Goal: Task Accomplishment & Management: Use online tool/utility

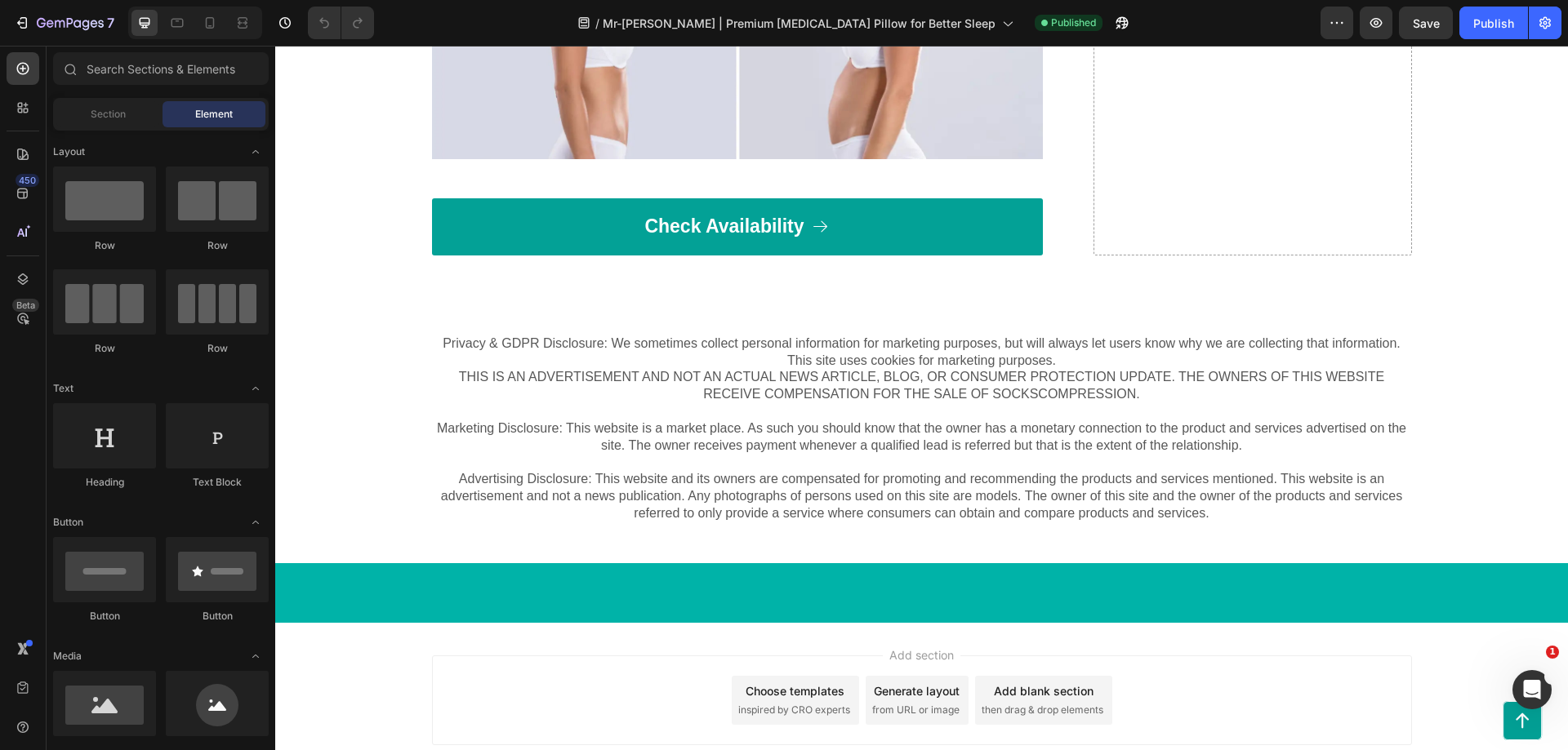
scroll to position [6411, 0]
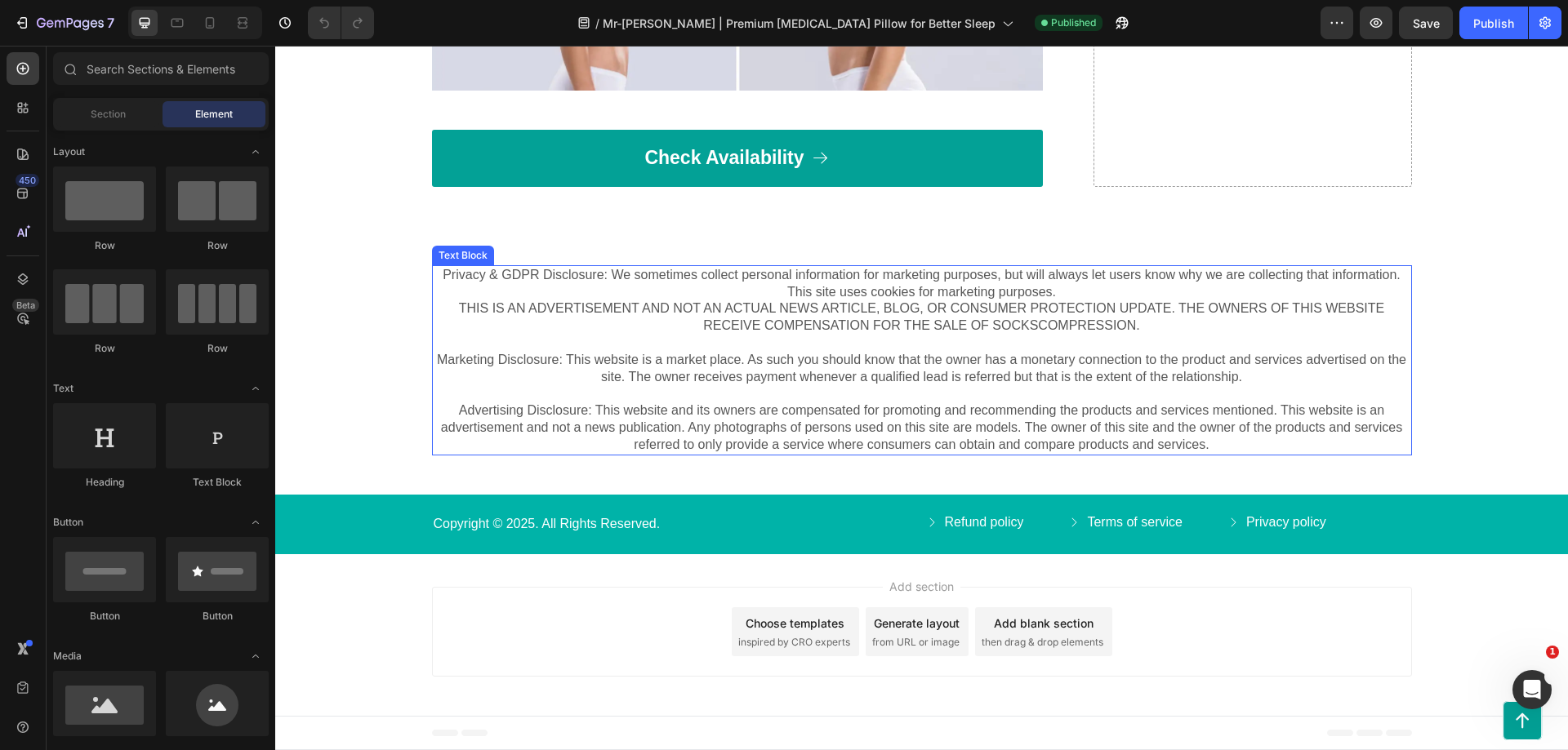
click at [791, 386] on p "Privacy & GDPR Disclosure: We sometimes collect personal information for market…" at bounding box center [922, 326] width 977 height 119
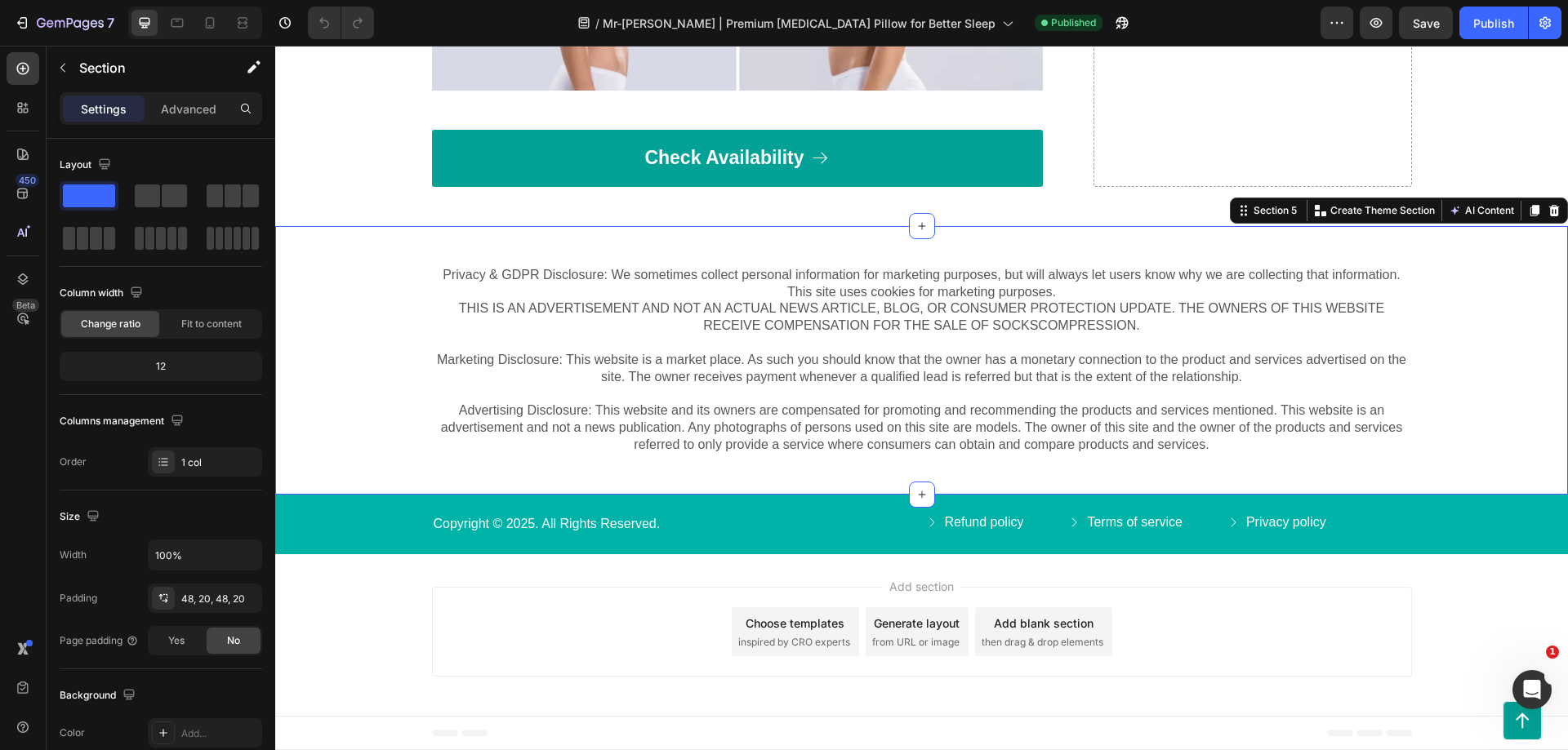
click at [376, 402] on div "Privacy & GDPR Disclosure: We sometimes collect personal information for market…" at bounding box center [922, 361] width 1260 height 190
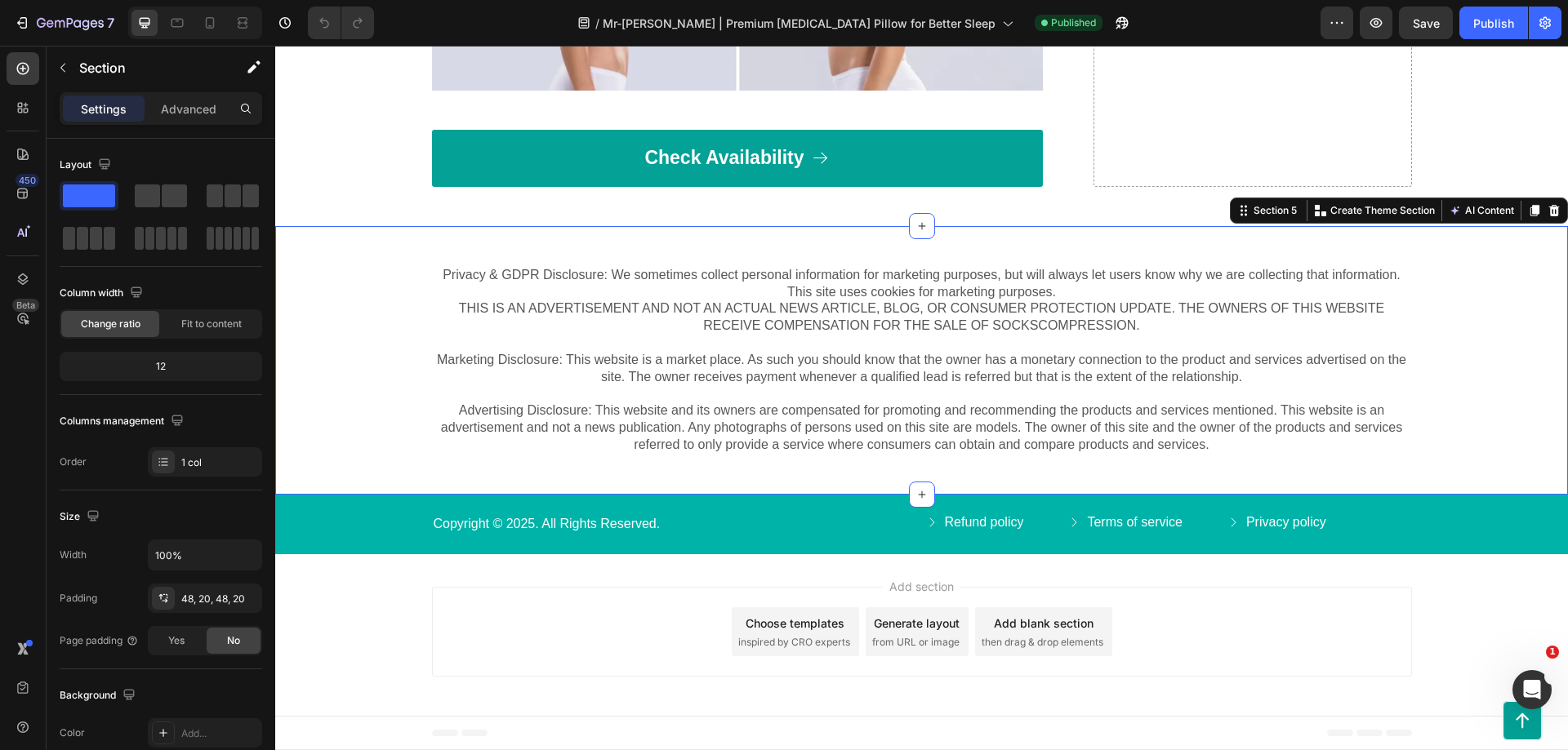
click at [1134, 363] on div "Privacy & GDPR Disclosure: We sometimes collect personal information for market…" at bounding box center [921, 361] width 1293 height 268
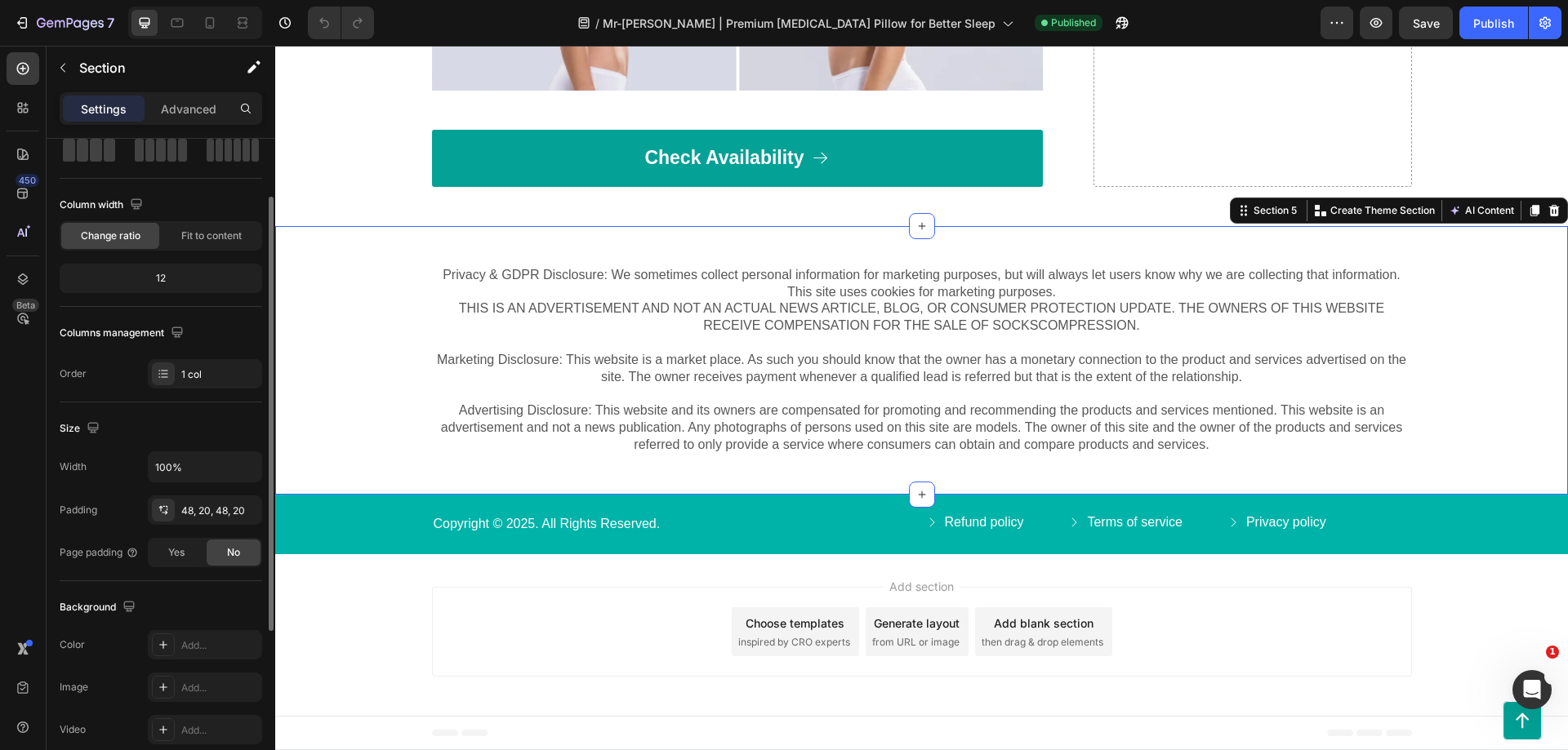
scroll to position [0, 0]
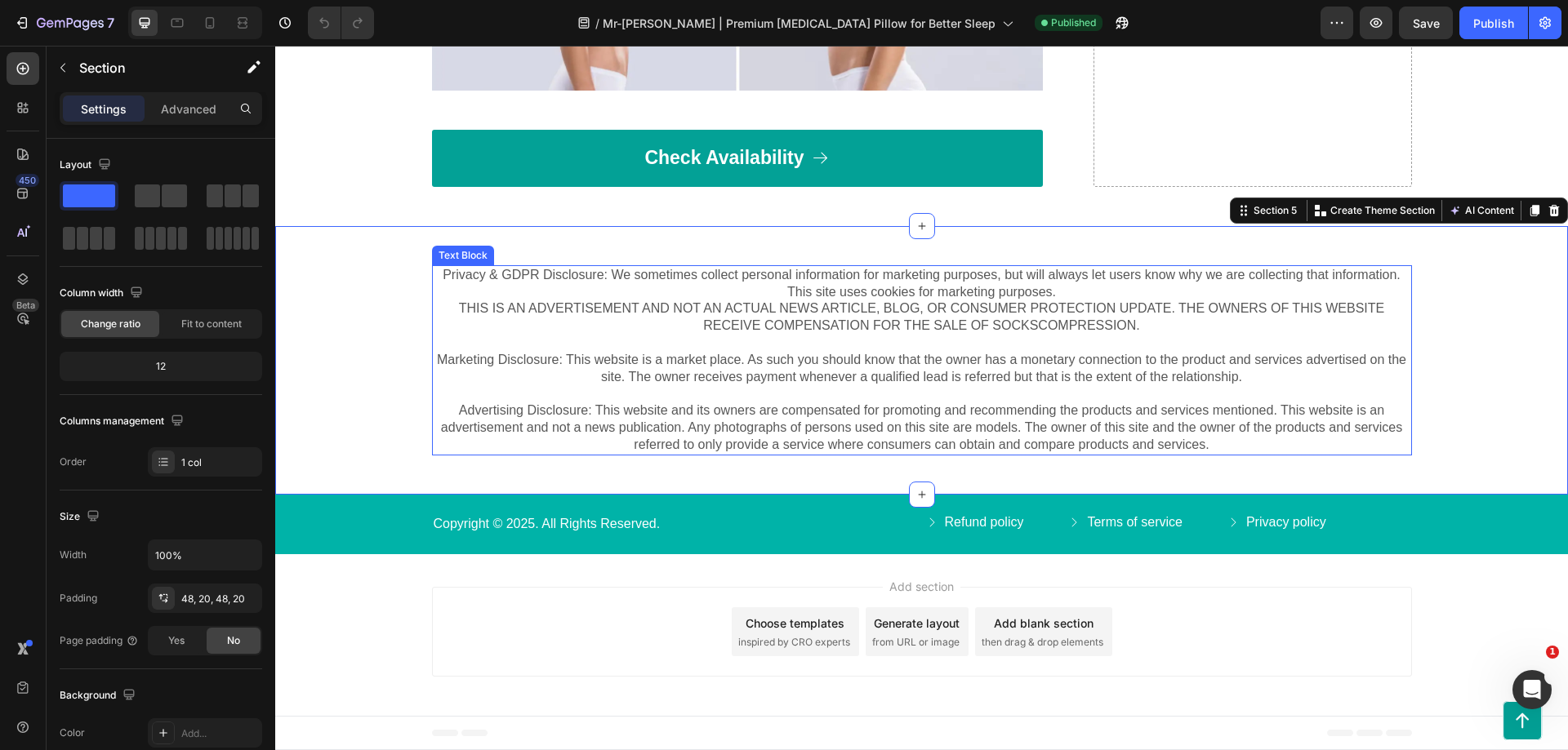
click at [573, 386] on p "Privacy & GDPR Disclosure: We sometimes collect personal information for market…" at bounding box center [922, 326] width 977 height 119
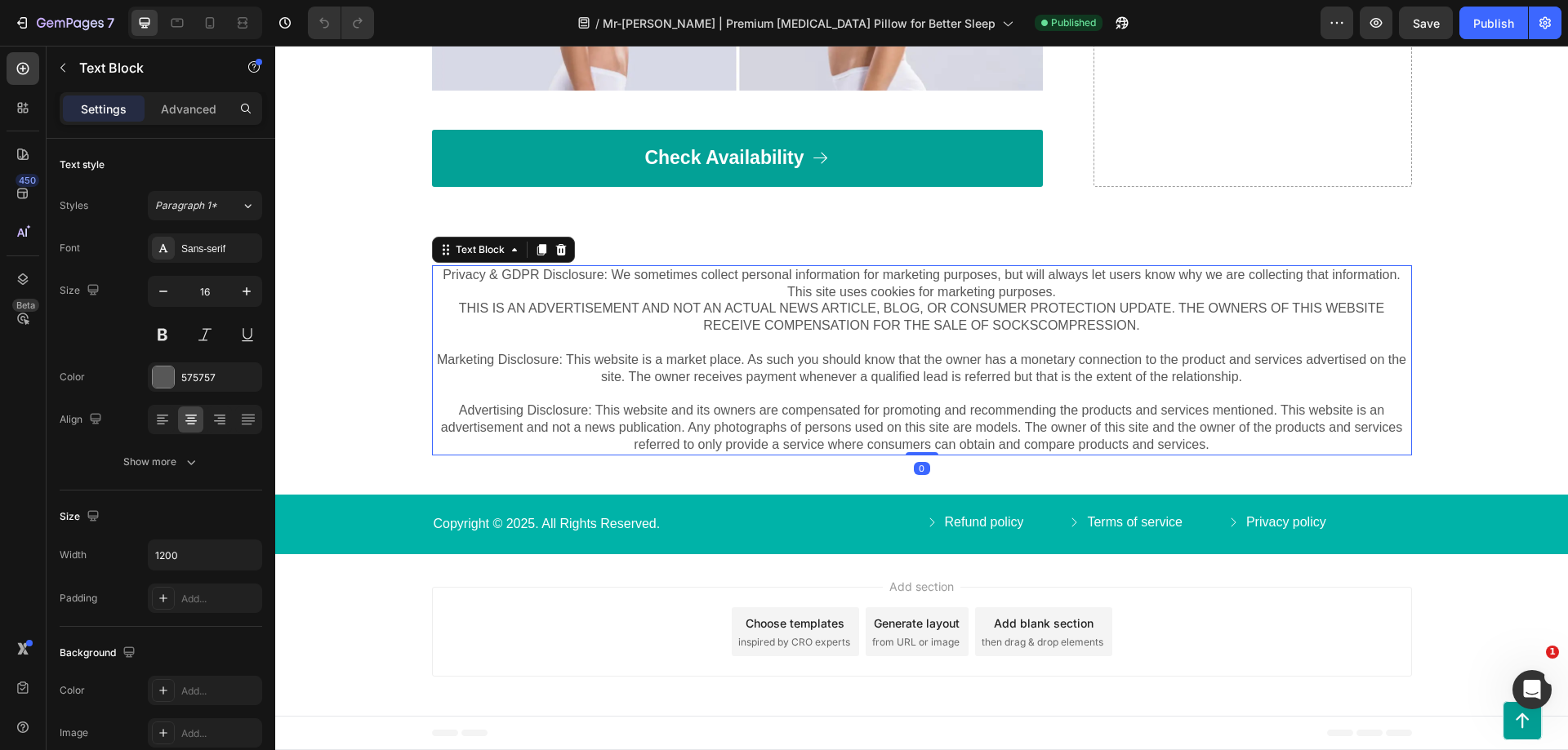
click at [573, 386] on p "Privacy & GDPR Disclosure: We sometimes collect personal information for market…" at bounding box center [922, 326] width 977 height 119
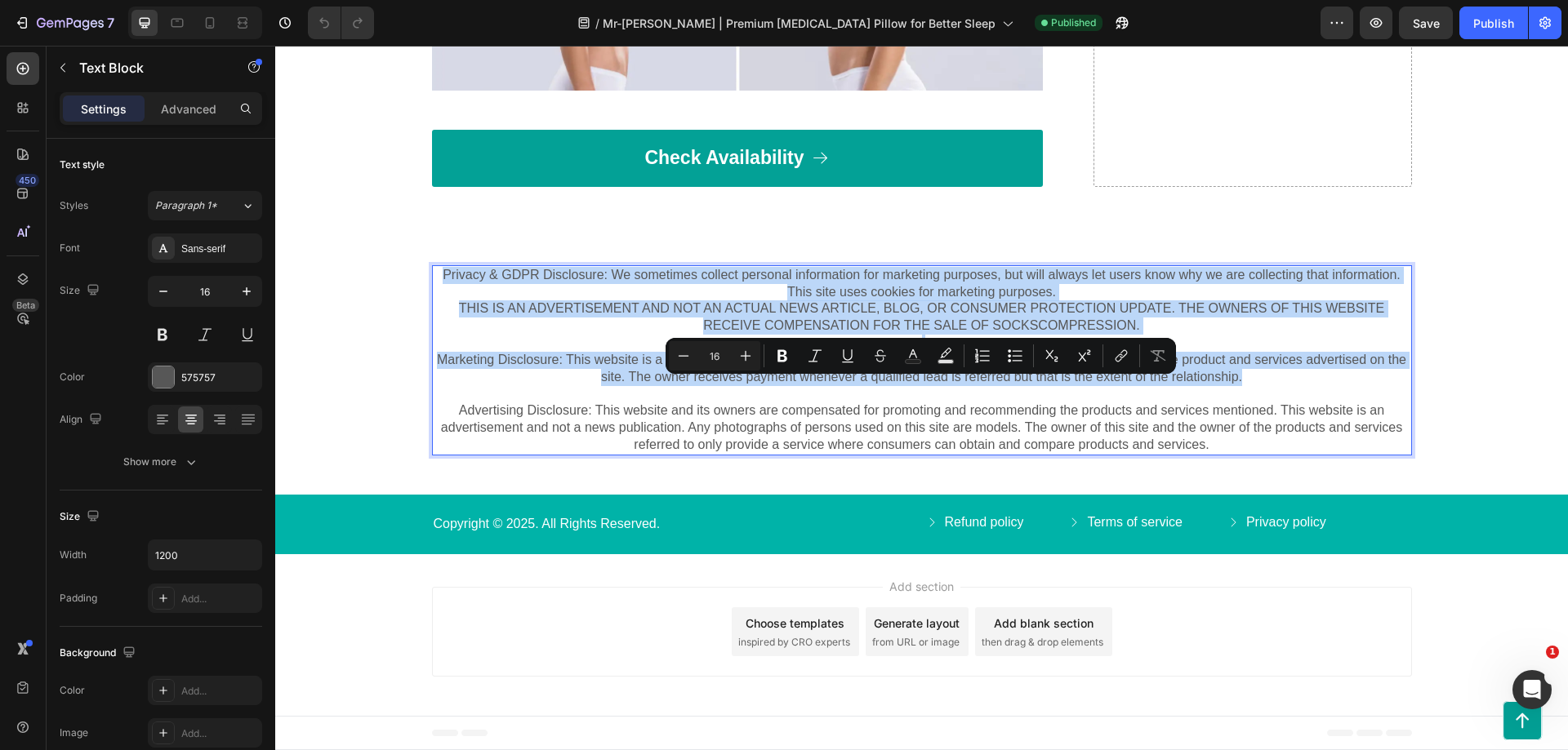
click at [573, 386] on p "Privacy & GDPR Disclosure: We sometimes collect personal information for market…" at bounding box center [922, 326] width 977 height 119
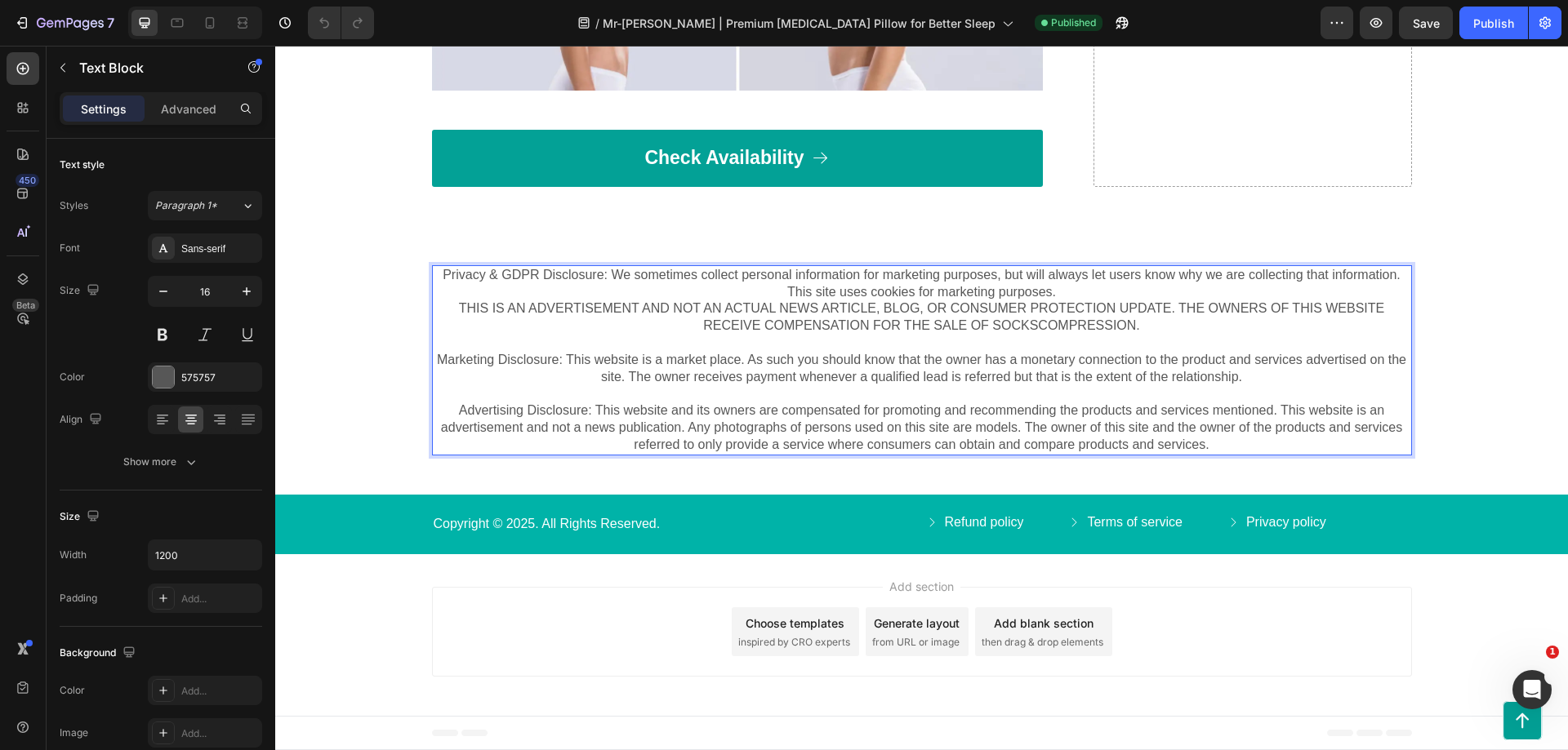
click at [573, 386] on p "Privacy & GDPR Disclosure: We sometimes collect personal information for market…" at bounding box center [922, 326] width 977 height 119
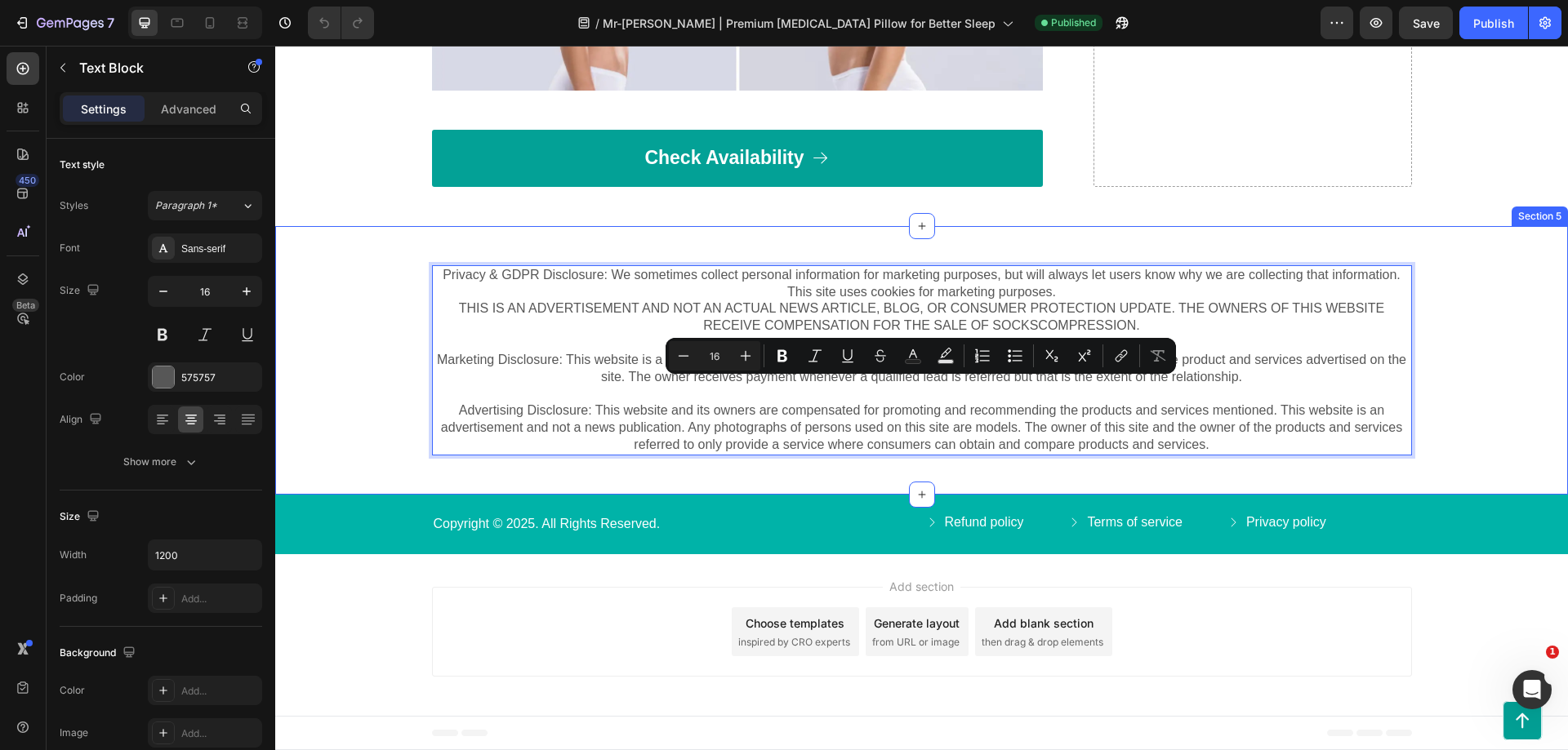
click at [438, 386] on p "Privacy & GDPR Disclosure: We sometimes collect personal information for market…" at bounding box center [922, 326] width 977 height 119
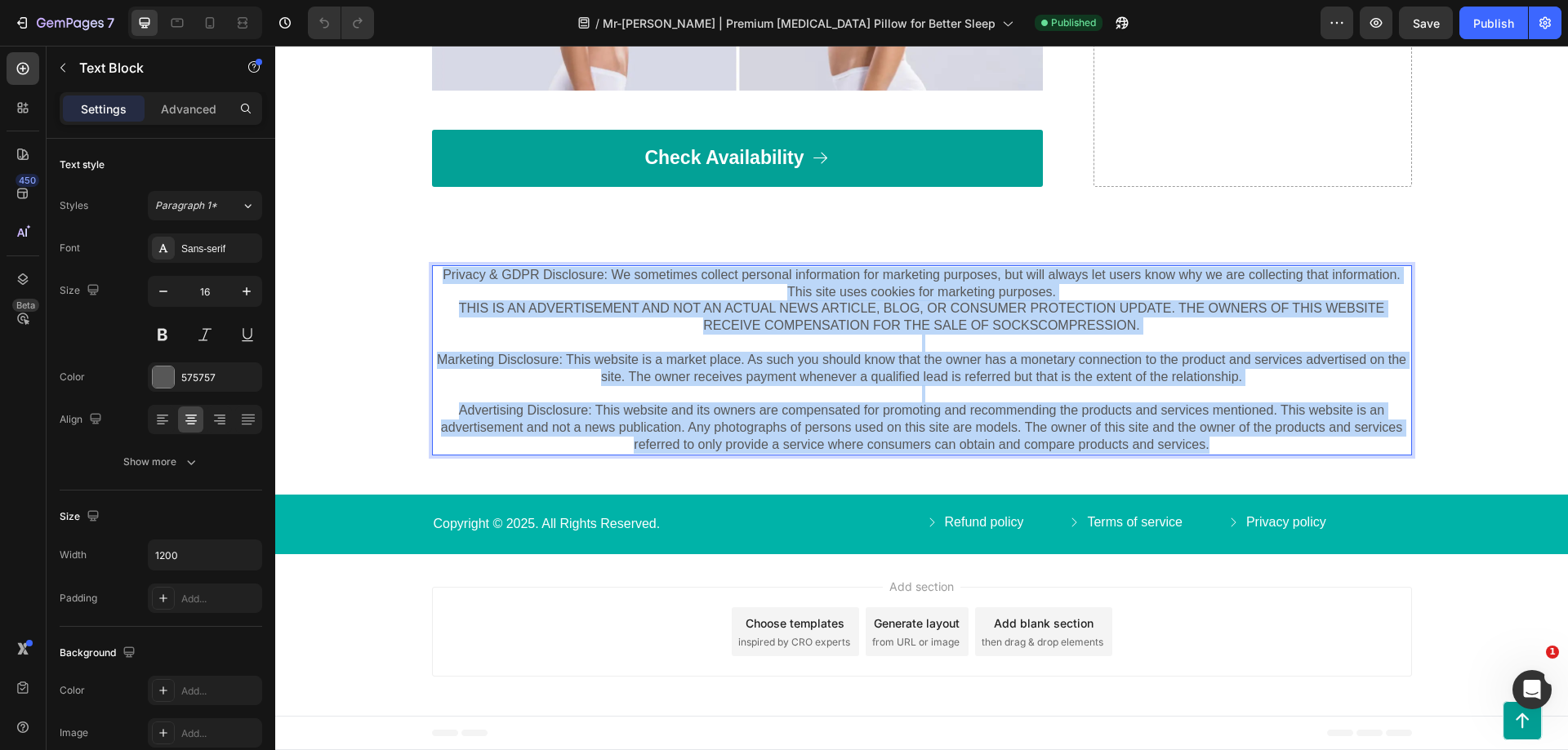
drag, startPoint x: 438, startPoint y: 385, endPoint x: 1258, endPoint y: 557, distance: 837.8
click at [1258, 456] on div "Privacy & GDPR Disclosure: We sometimes collect personal information for market…" at bounding box center [922, 361] width 981 height 190
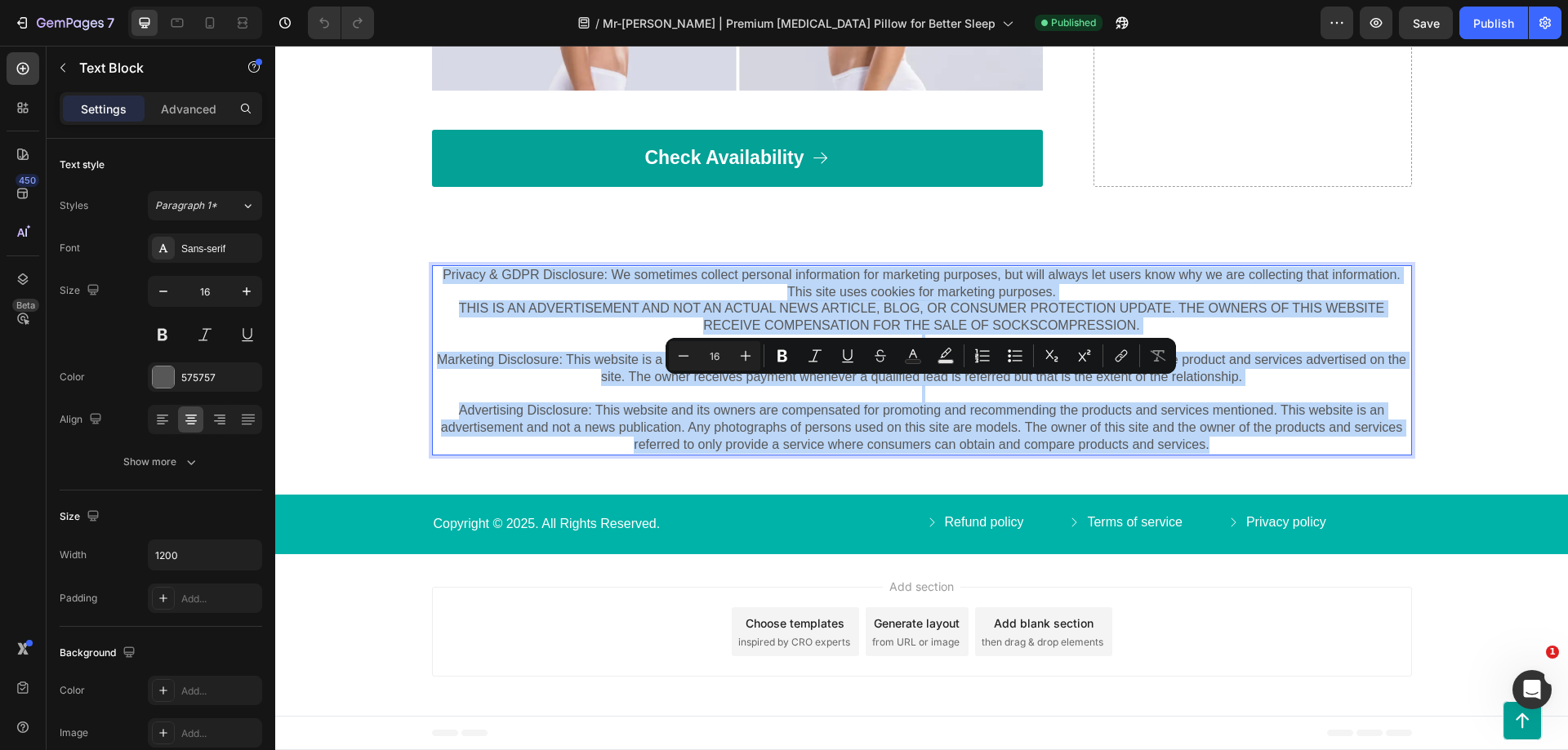
copy div "Privacy & GDPR Disclosure: We sometimes collect personal information for market…"
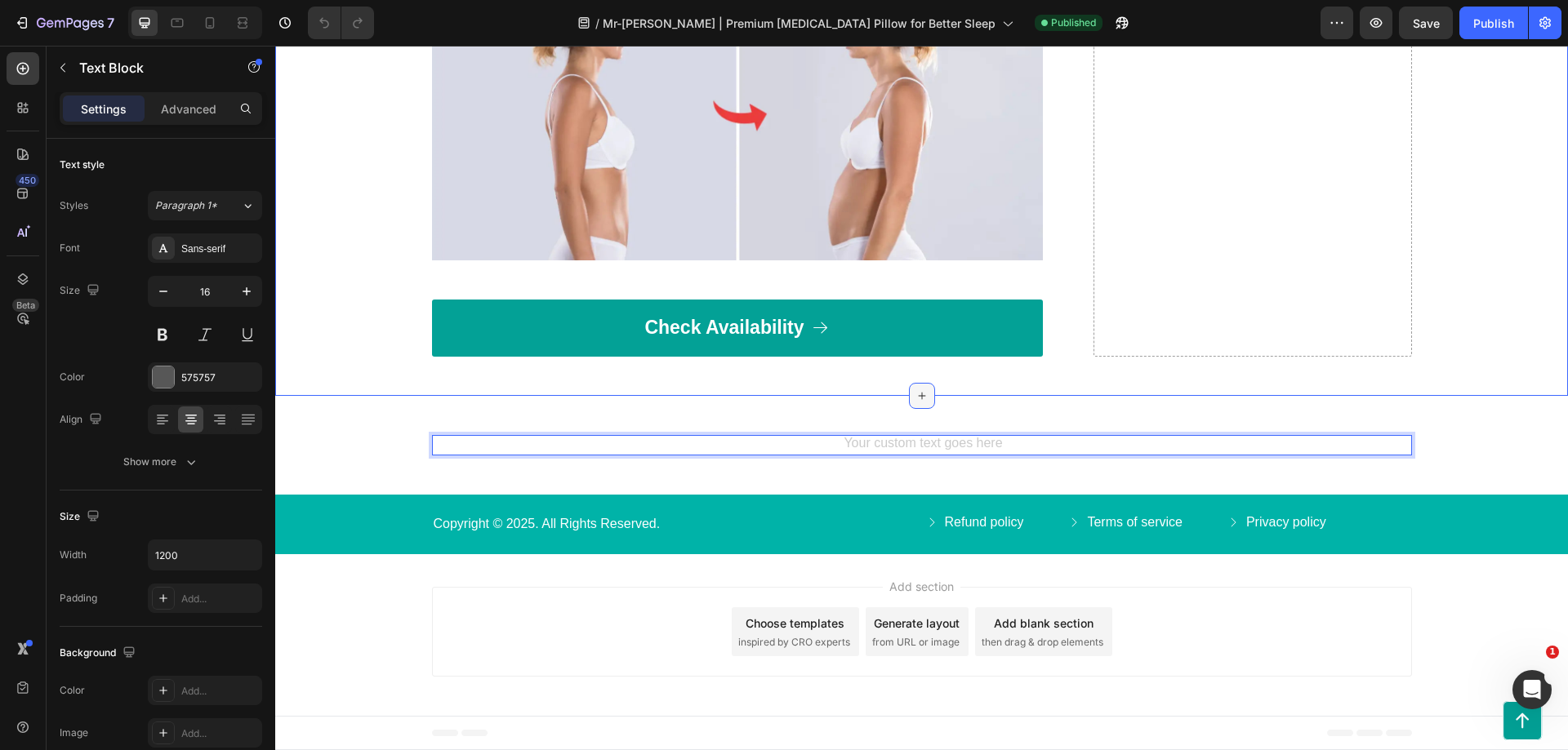
scroll to position [6354, 0]
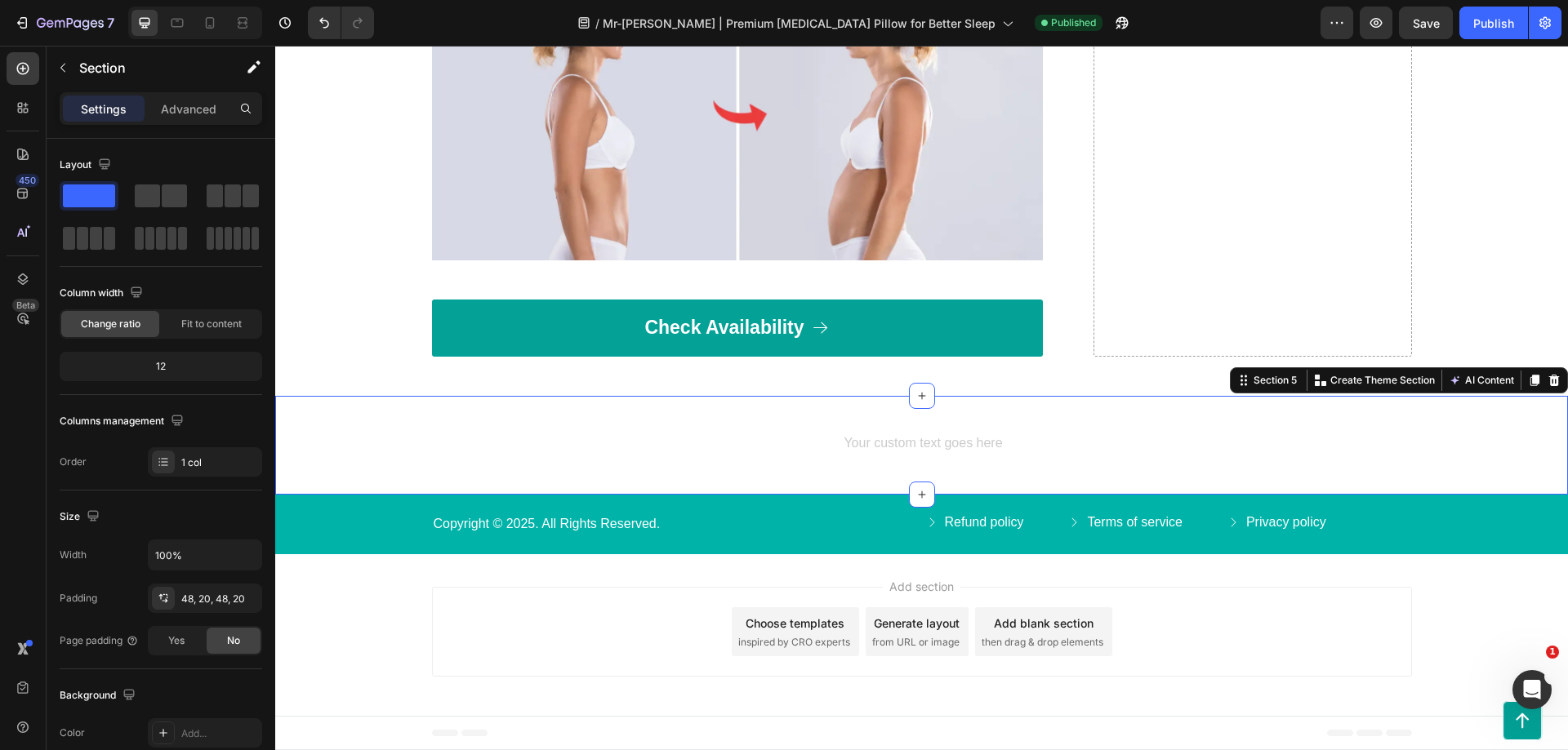
click at [778, 405] on div "Text Block Row Section 5 You can create reusable sections Create Theme Section …" at bounding box center [921, 444] width 1293 height 98
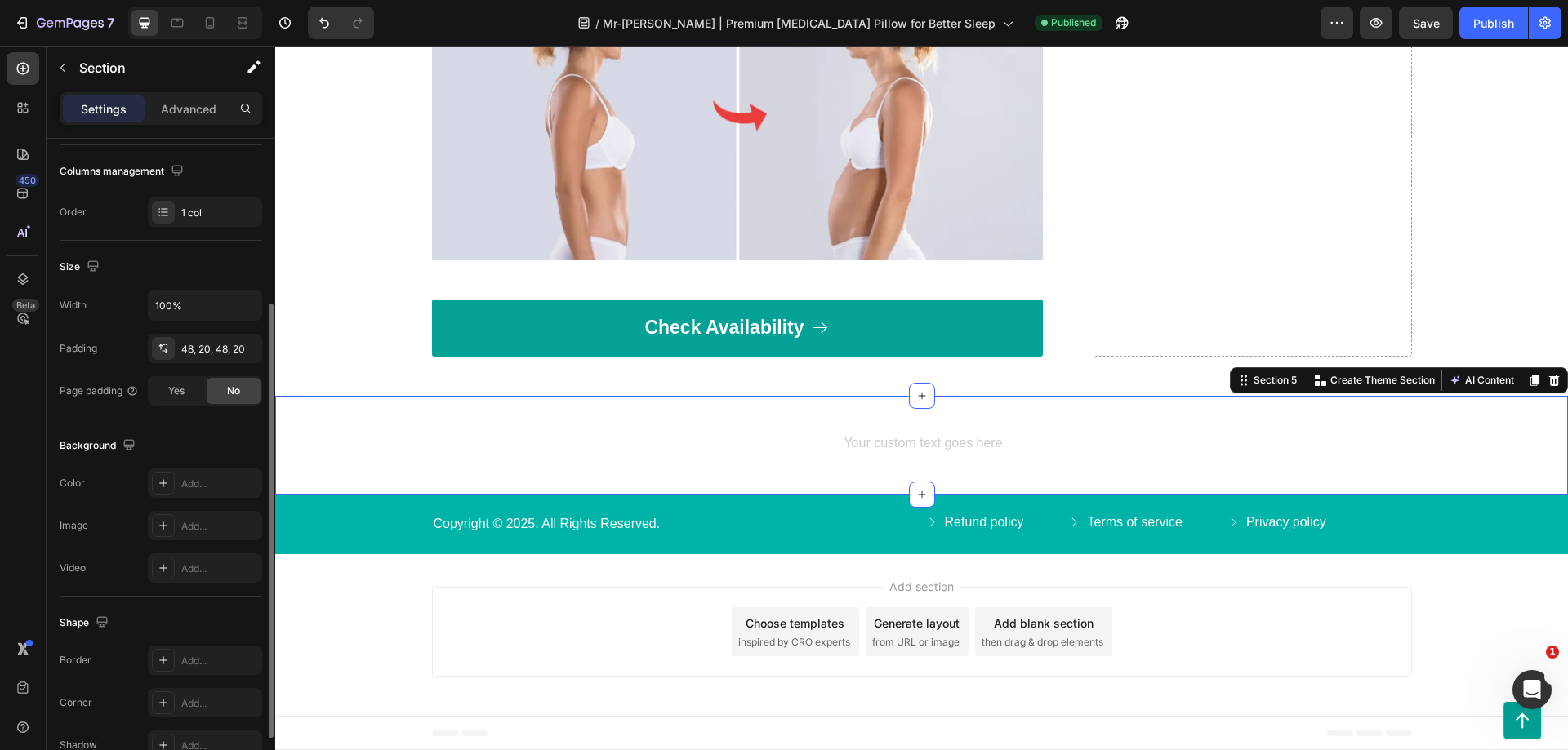
scroll to position [338, 0]
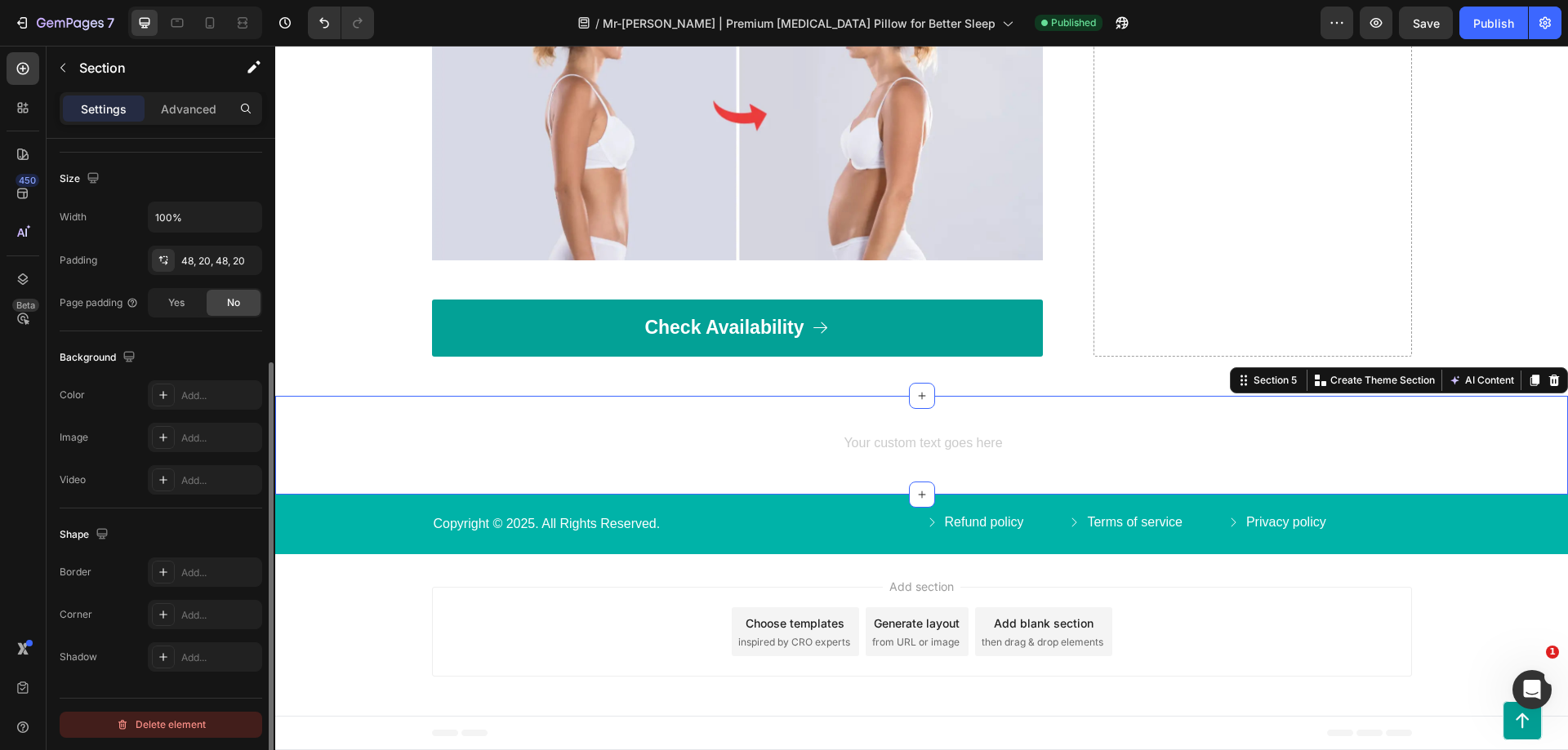
click at [160, 726] on div "Delete element" at bounding box center [160, 725] width 90 height 19
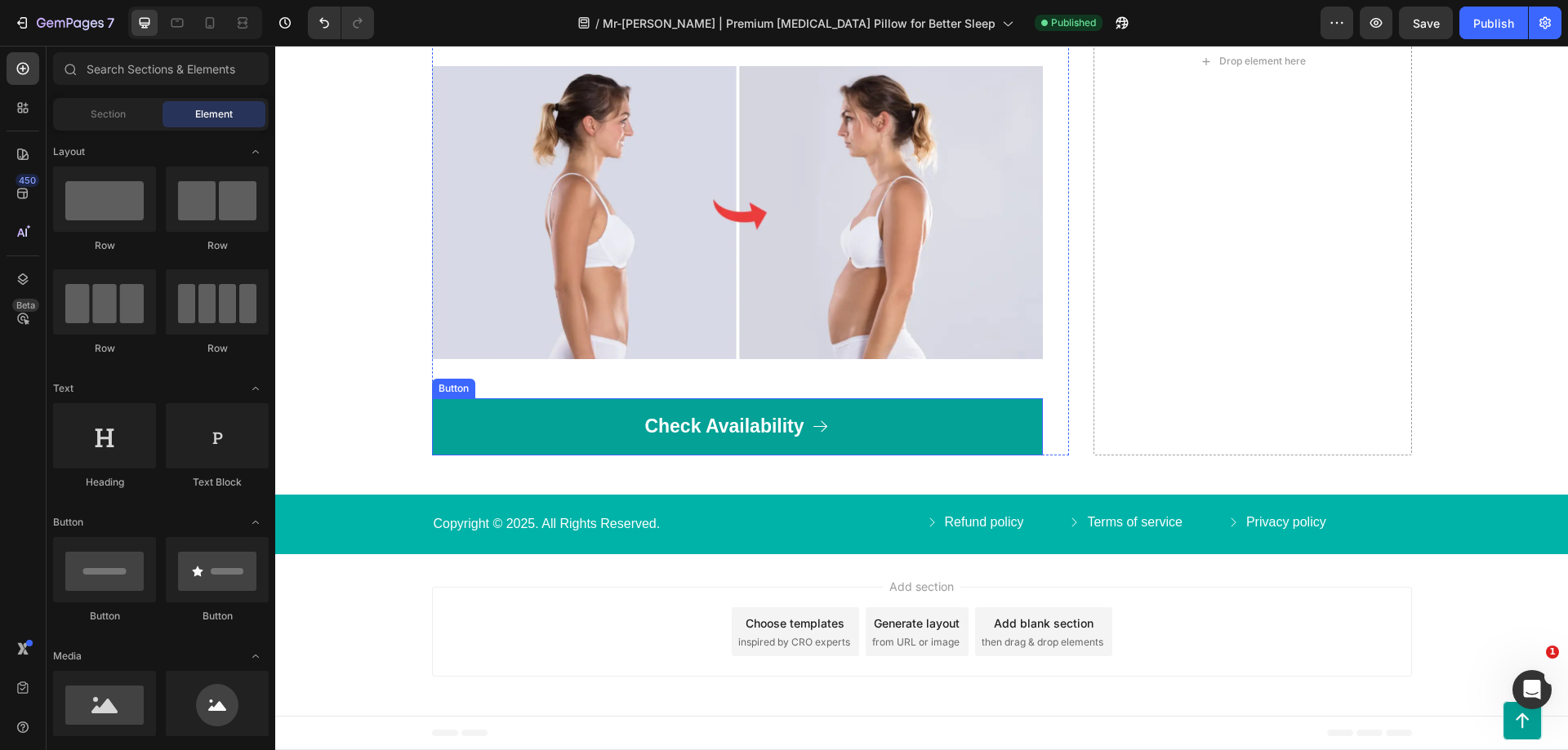
scroll to position [6254, 0]
click at [214, 25] on icon at bounding box center [210, 23] width 9 height 11
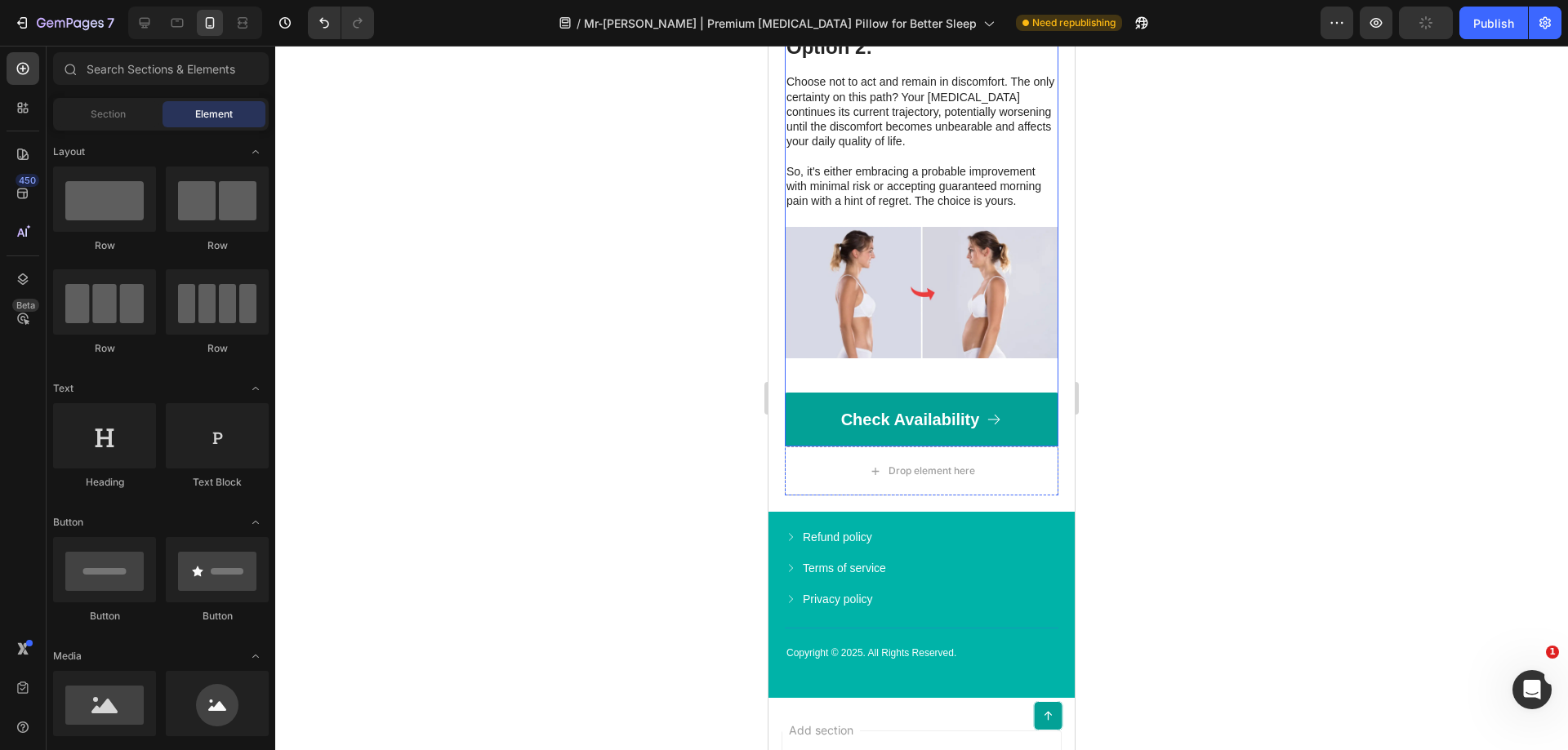
scroll to position [5872, 0]
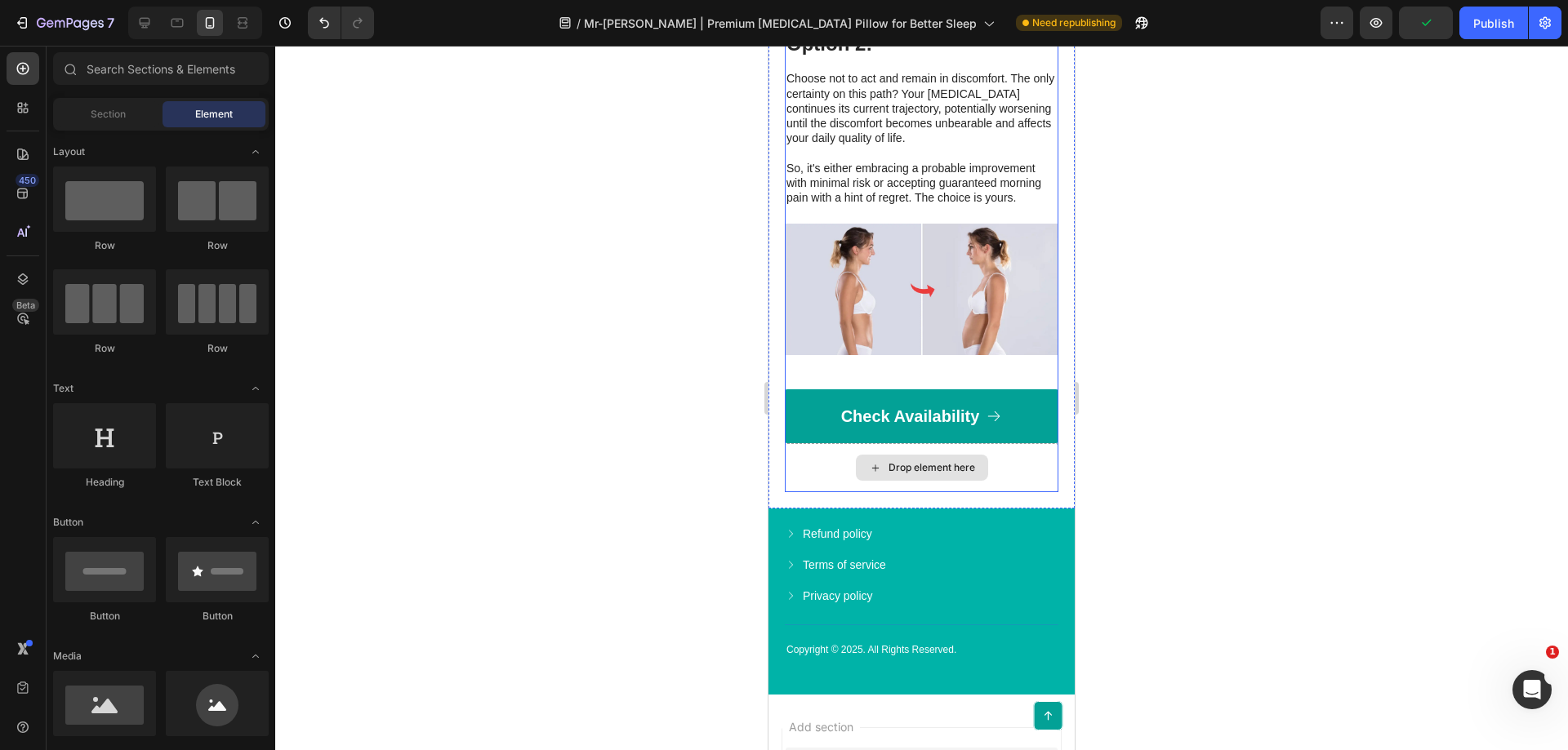
click at [949, 474] on div "Drop element here" at bounding box center [932, 467] width 86 height 13
click at [900, 474] on div "Drop element here" at bounding box center [932, 467] width 86 height 13
click at [885, 481] on div "Drop element here" at bounding box center [922, 468] width 132 height 26
click at [19, 107] on icon at bounding box center [21, 105] width 5 height 5
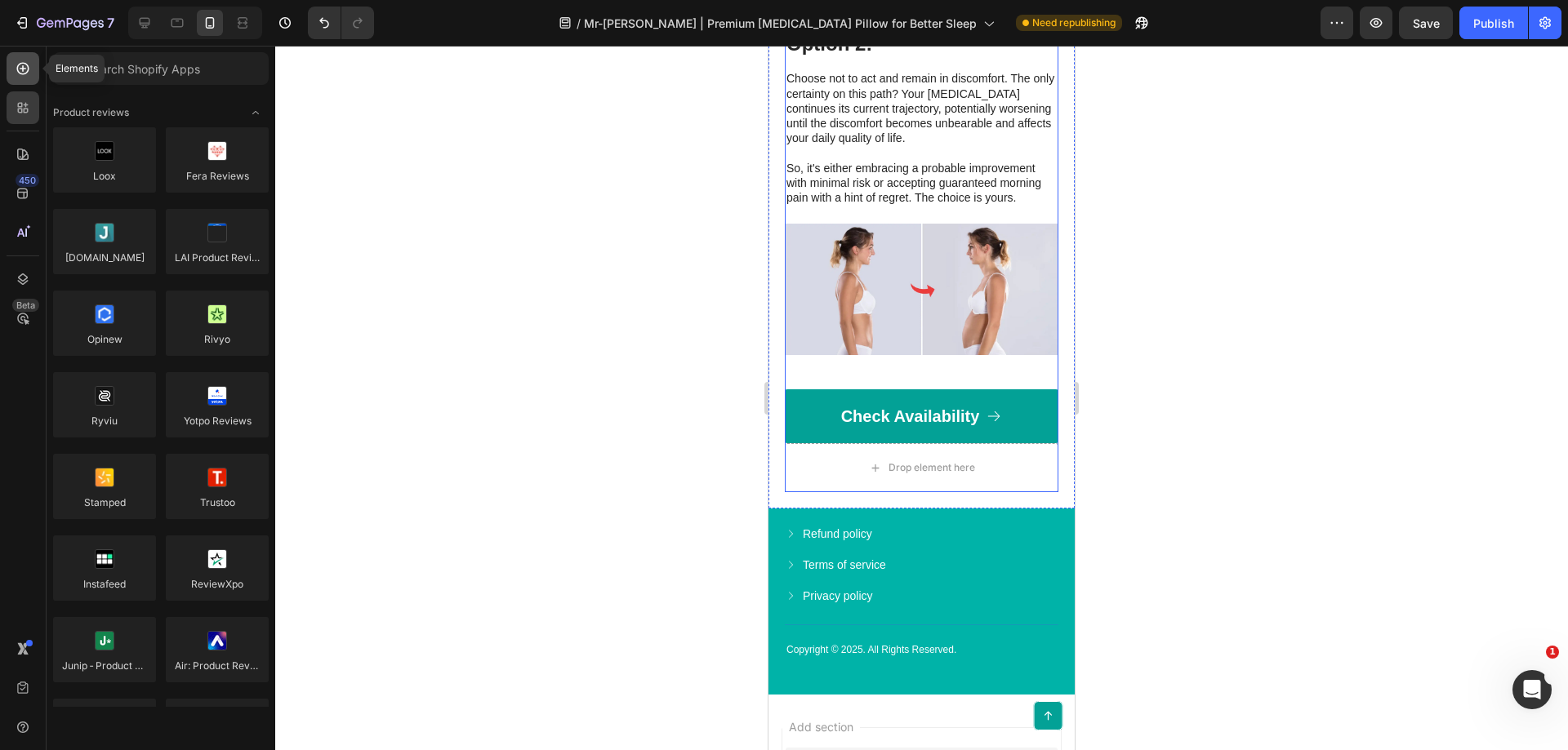
click at [15, 68] on icon at bounding box center [23, 68] width 17 height 17
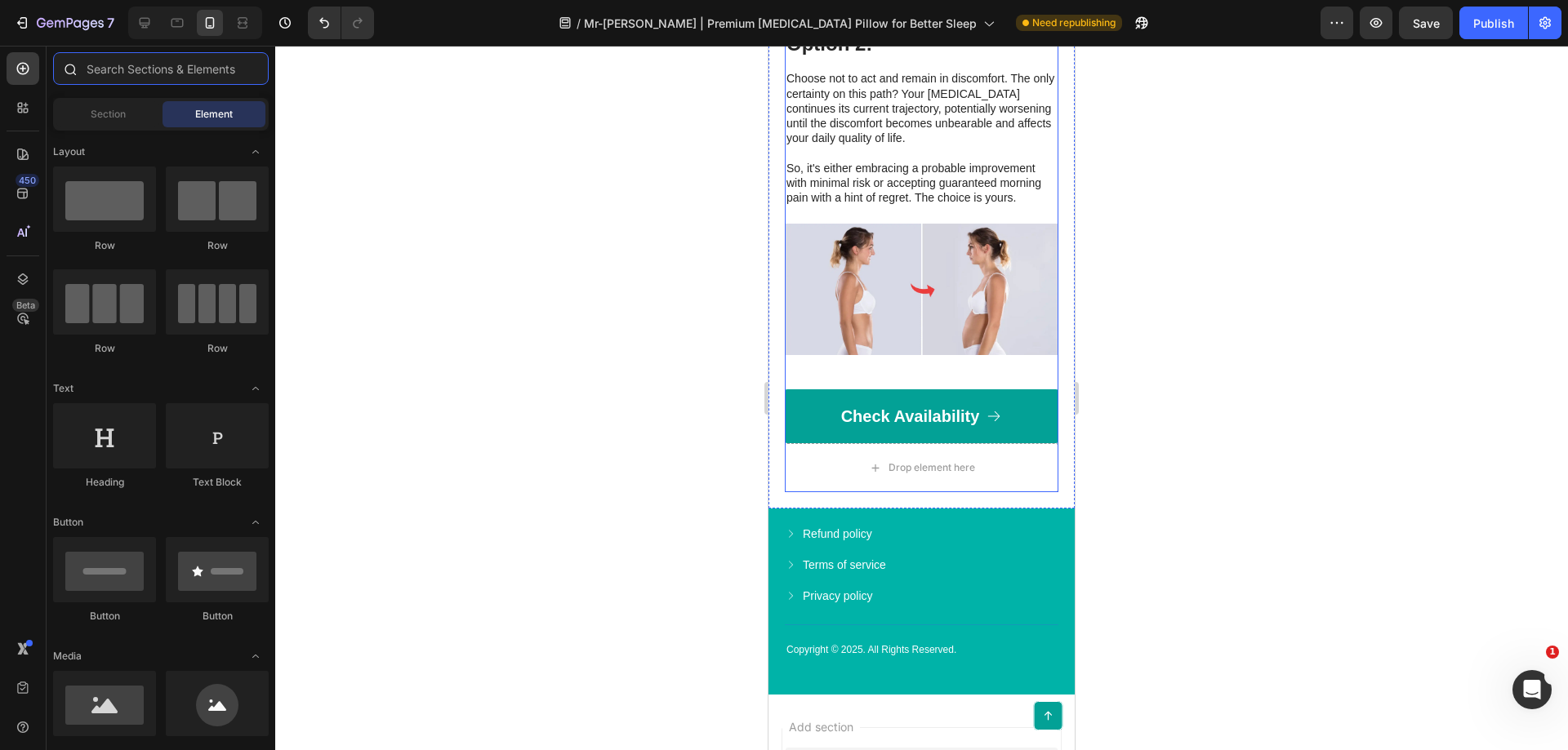
click at [104, 69] on input "text" at bounding box center [160, 68] width 215 height 32
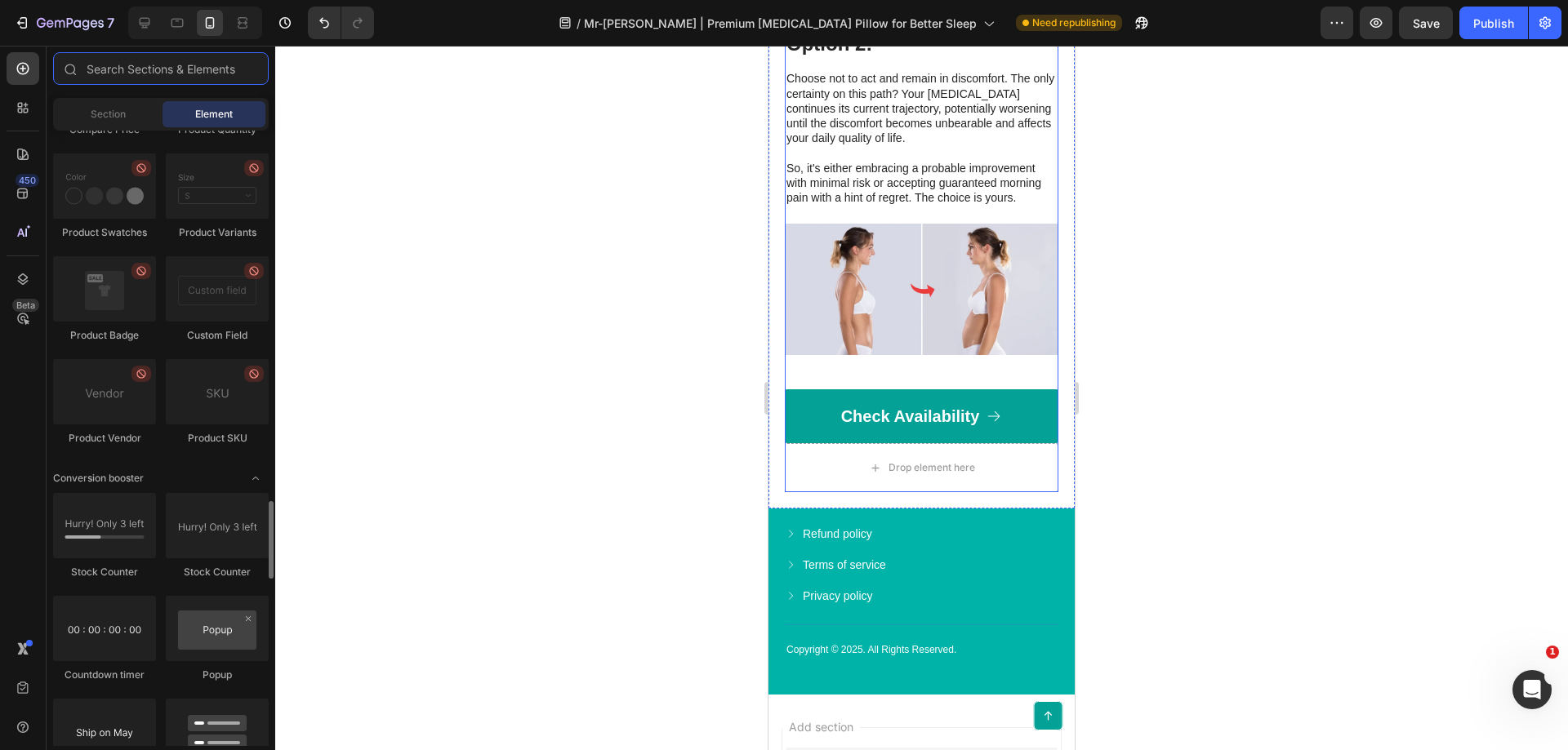
scroll to position [3164, 0]
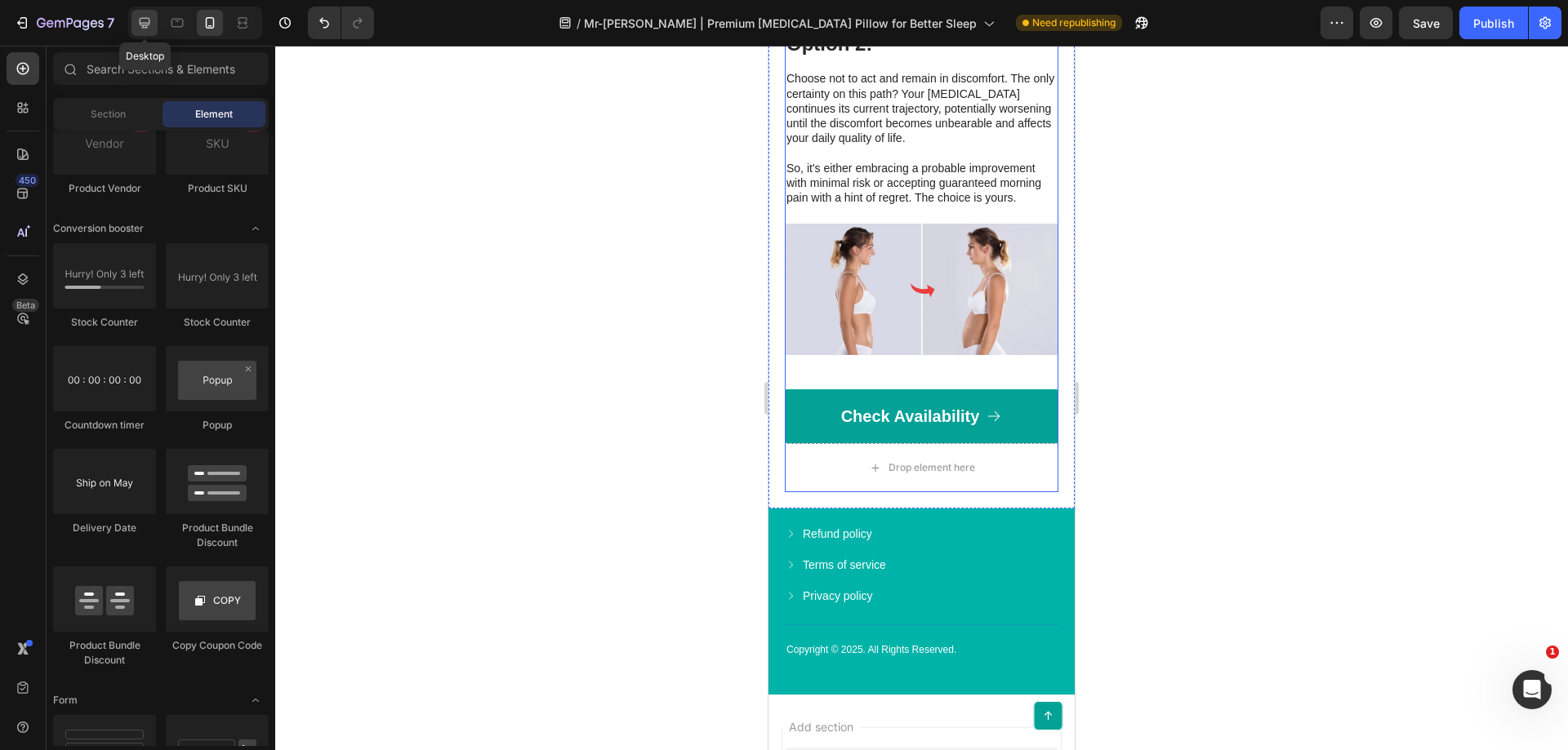
click at [152, 23] on icon at bounding box center [144, 23] width 17 height 17
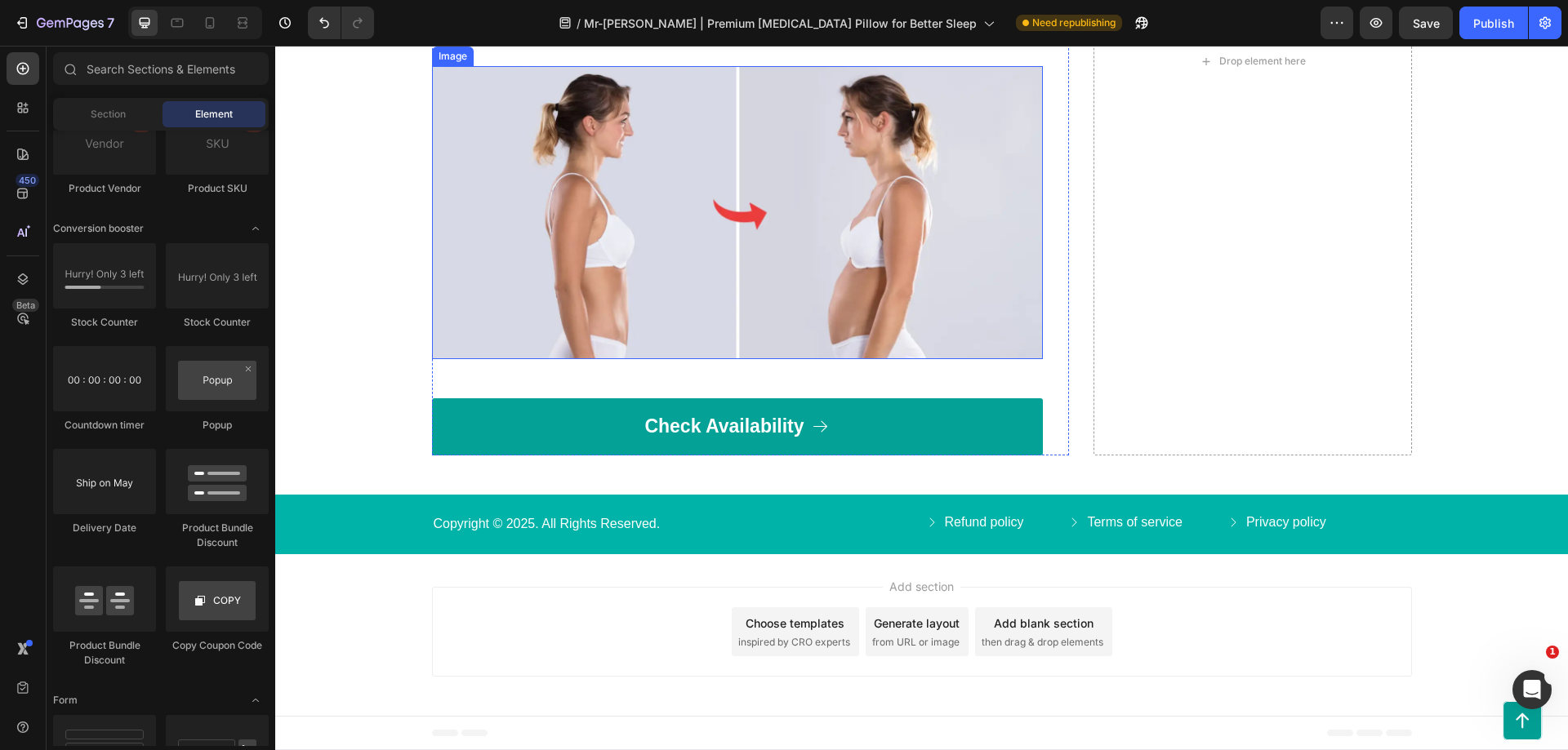
scroll to position [6254, 0]
click at [1485, 24] on div "Publish" at bounding box center [1494, 24] width 41 height 17
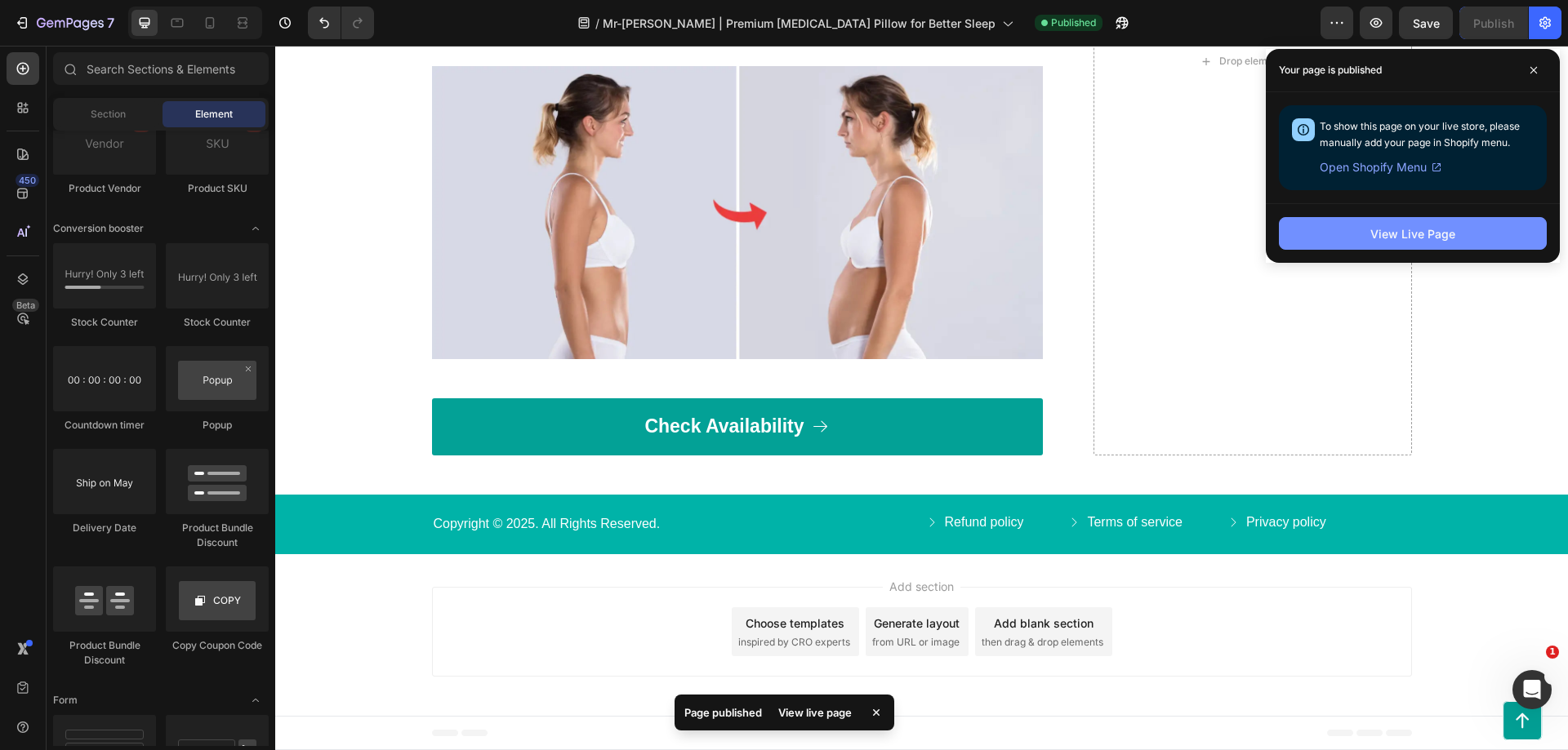
click at [1397, 225] on button "View Live Page" at bounding box center [1413, 233] width 268 height 32
